Goal: Information Seeking & Learning: Learn about a topic

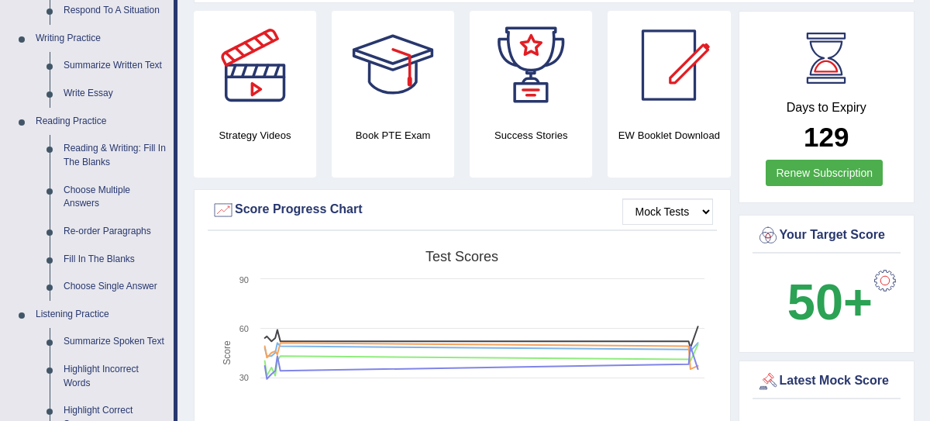
scroll to position [377, 0]
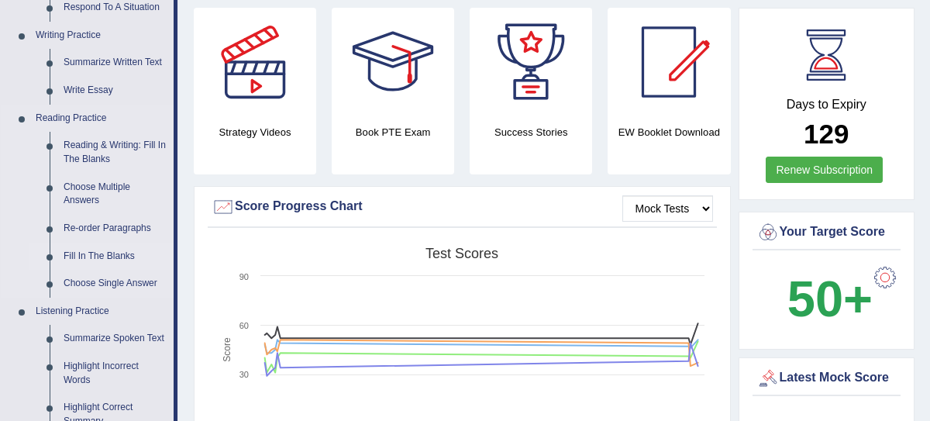
click at [87, 255] on link "Fill In The Blanks" at bounding box center [115, 257] width 117 height 28
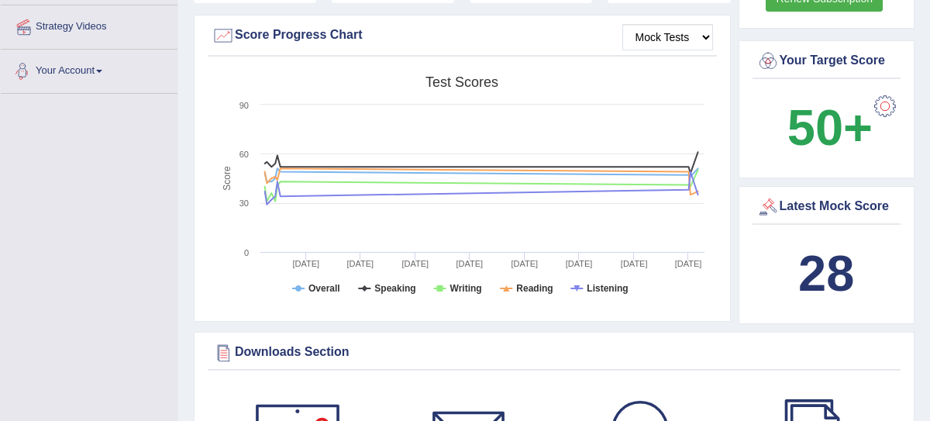
scroll to position [1213, 0]
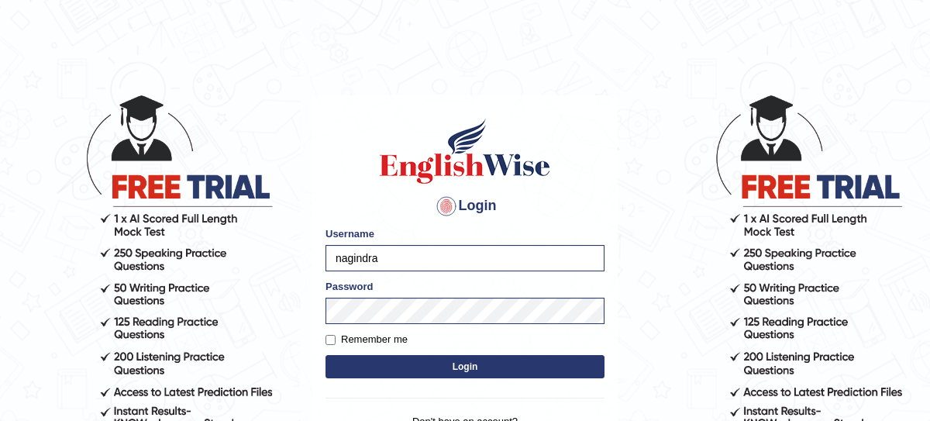
click at [412, 360] on button "Login" at bounding box center [464, 366] width 279 height 23
